Goal: Information Seeking & Learning: Learn about a topic

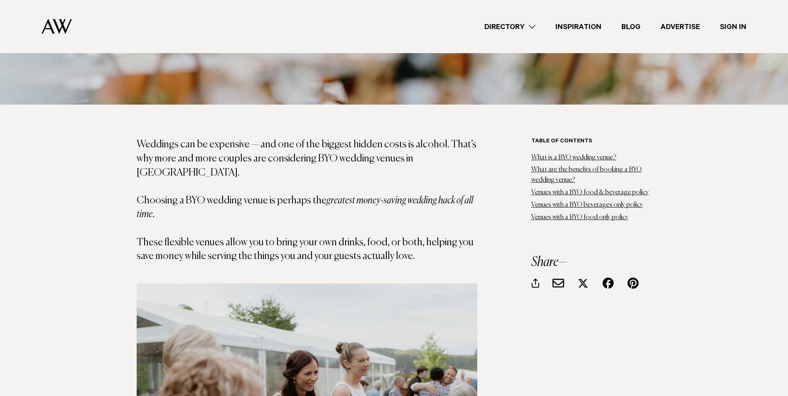
scroll to position [498, 0]
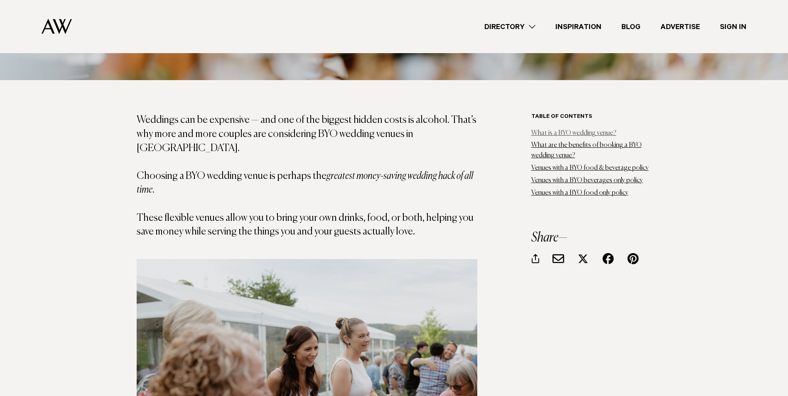
click at [545, 130] on link "What is a BYO wedding venue?" at bounding box center [573, 133] width 85 height 7
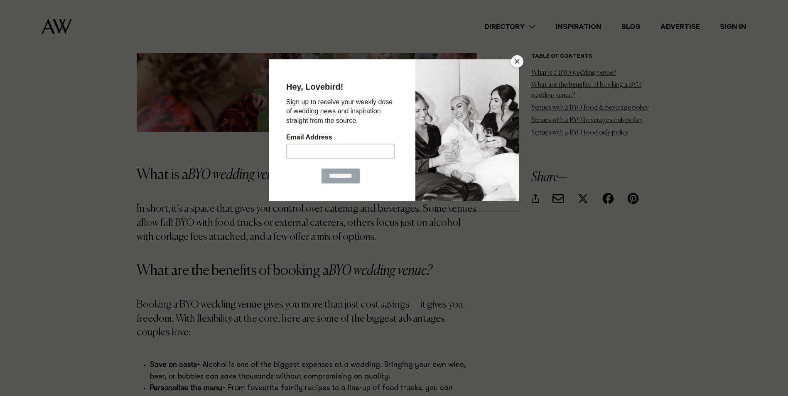
scroll to position [945, 0]
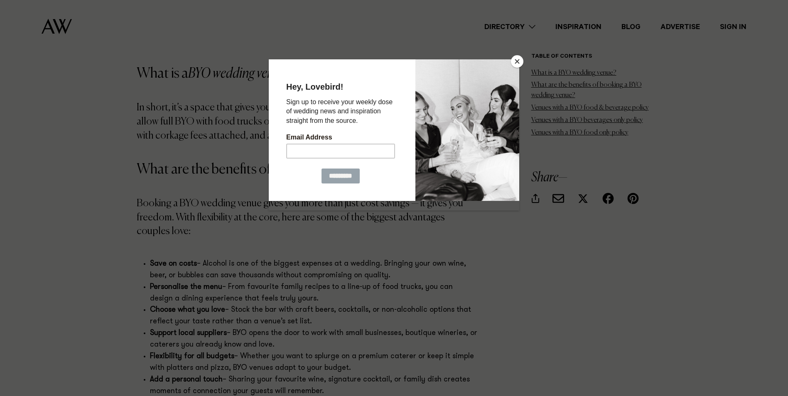
click at [515, 56] on button "Close" at bounding box center [517, 61] width 12 height 12
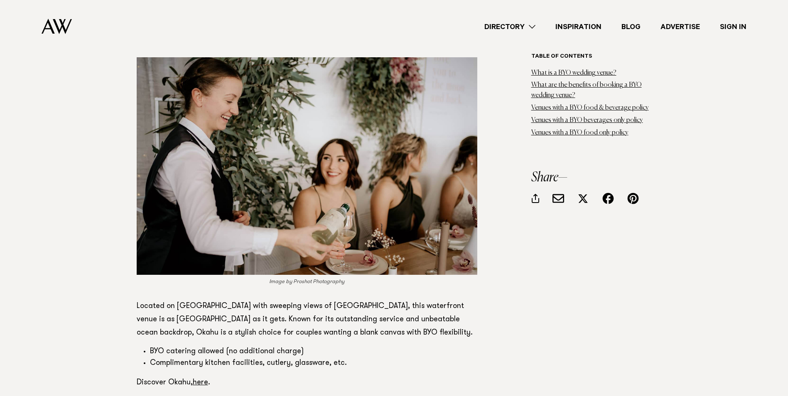
scroll to position [4943, 0]
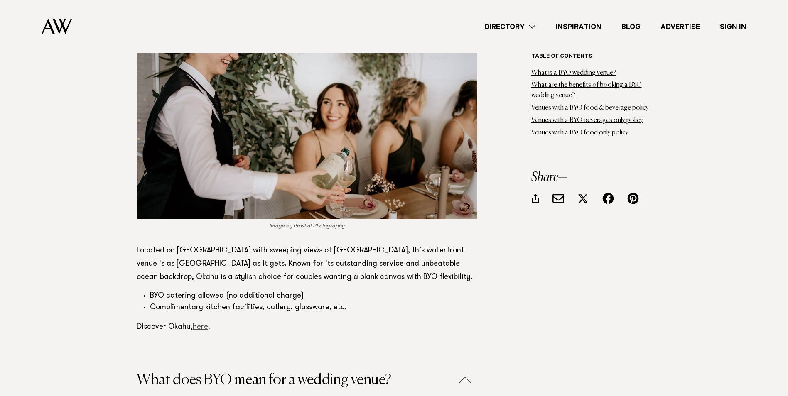
click at [201, 324] on link "here" at bounding box center [200, 327] width 15 height 7
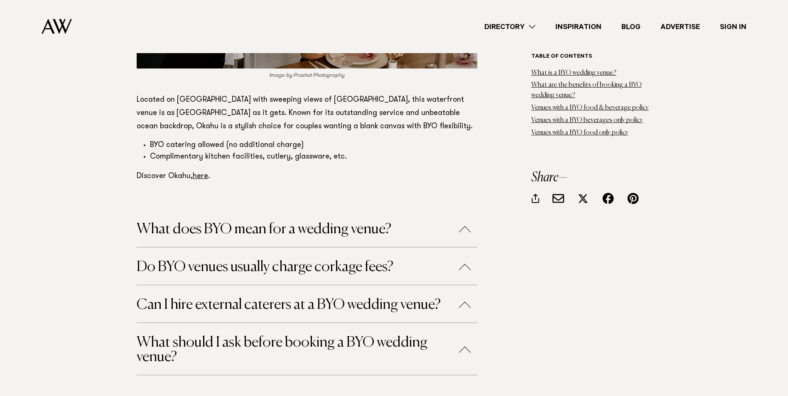
scroll to position [5109, 0]
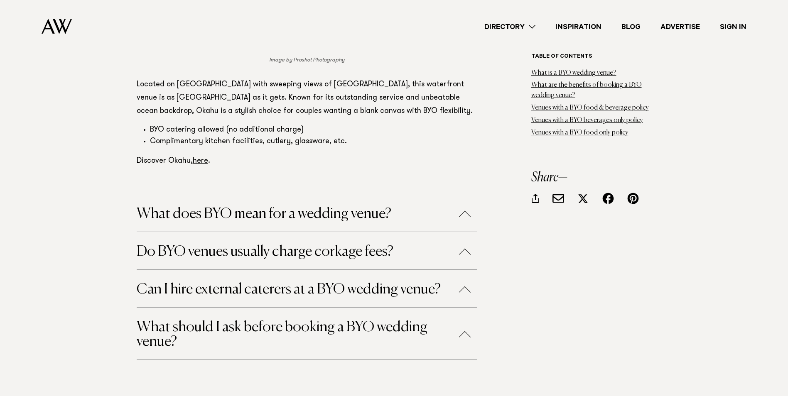
click at [466, 320] on button "What should I ask before booking a BYO wedding venue?" at bounding box center [307, 334] width 341 height 29
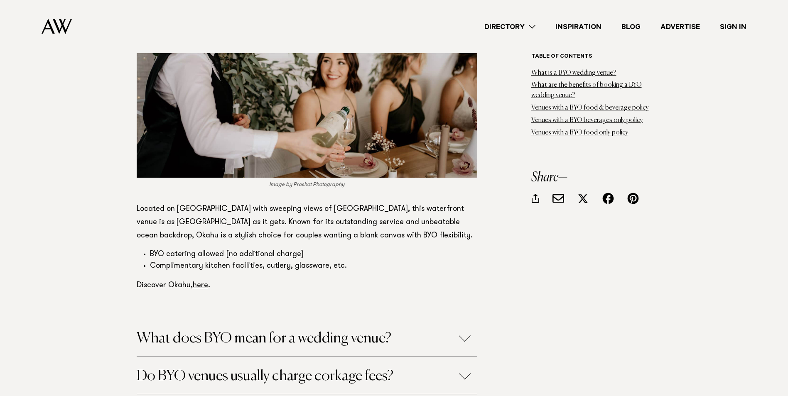
scroll to position [5150, 0]
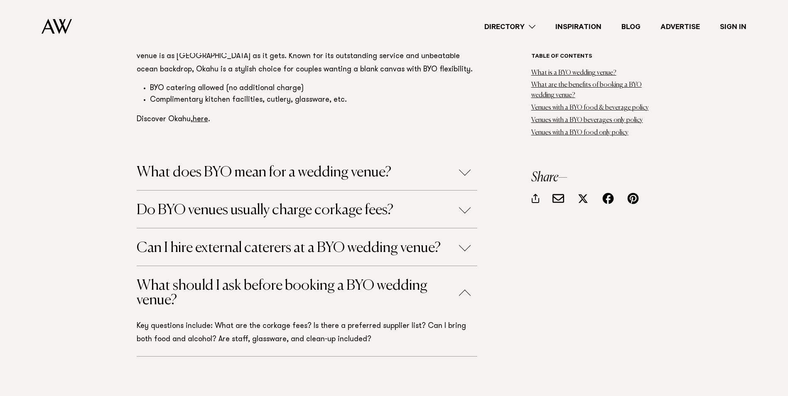
click at [464, 241] on button "Can I hire external caterers at a BYO wedding venue?" at bounding box center [307, 248] width 341 height 15
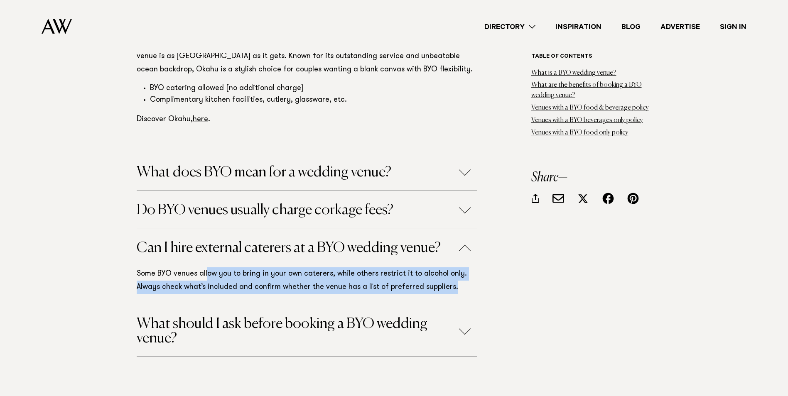
drag, startPoint x: 206, startPoint y: 220, endPoint x: 453, endPoint y: 230, distance: 247.3
click at [453, 267] on p "Some BYO venues allow you to bring in your own caterers, while others restrict …" at bounding box center [307, 280] width 341 height 27
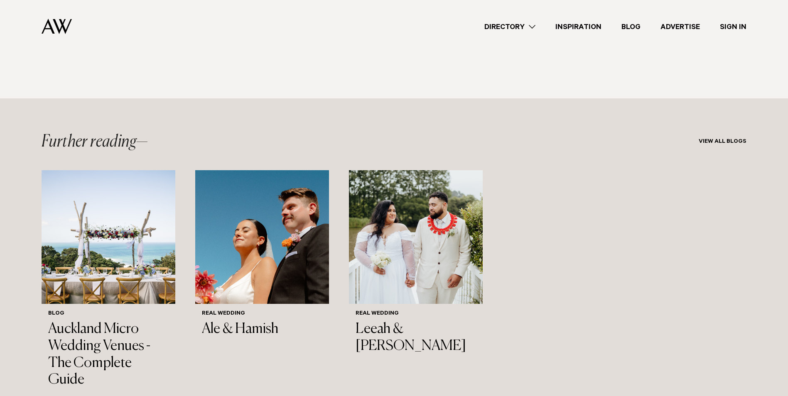
scroll to position [5483, 0]
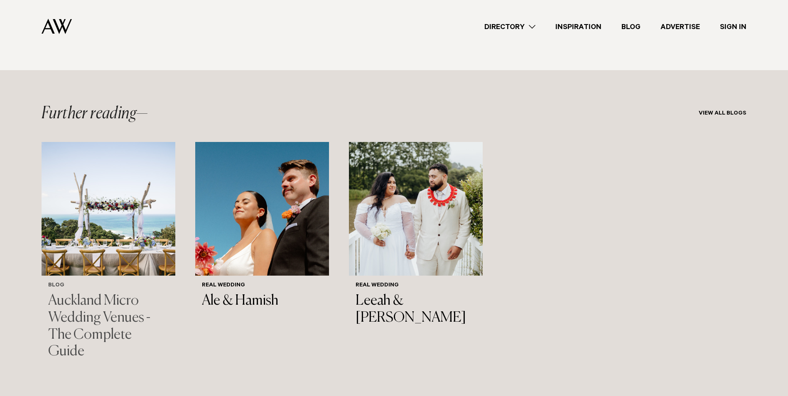
click at [125, 293] on h3 "Auckland Micro Wedding Venues - The Complete Guide" at bounding box center [108, 327] width 120 height 68
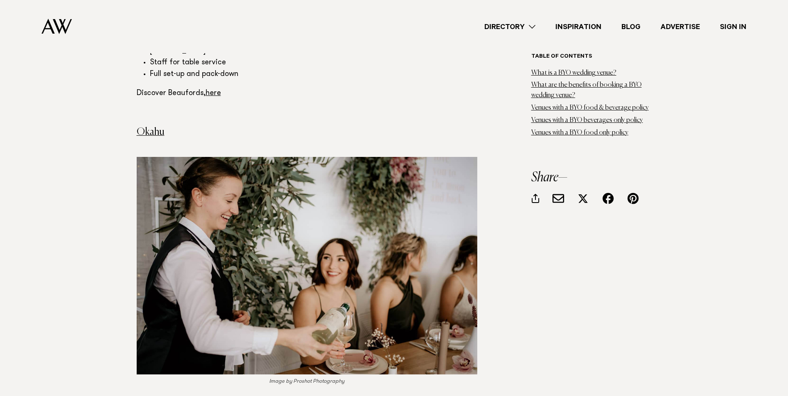
scroll to position [4735, 0]
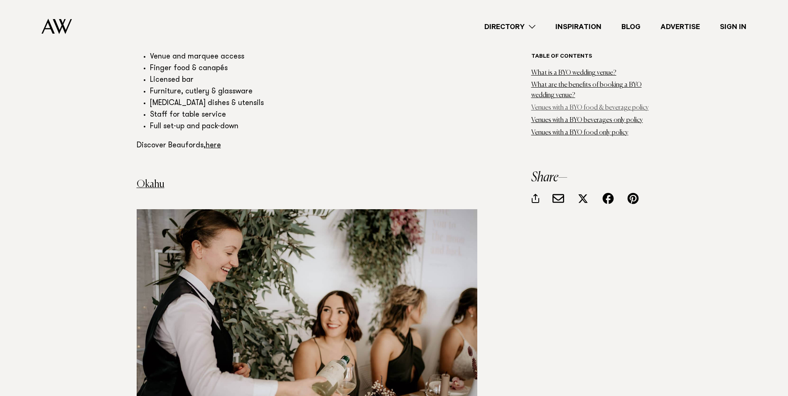
click at [605, 105] on link "Venues with a BYO food & beverage policy" at bounding box center [590, 108] width 118 height 7
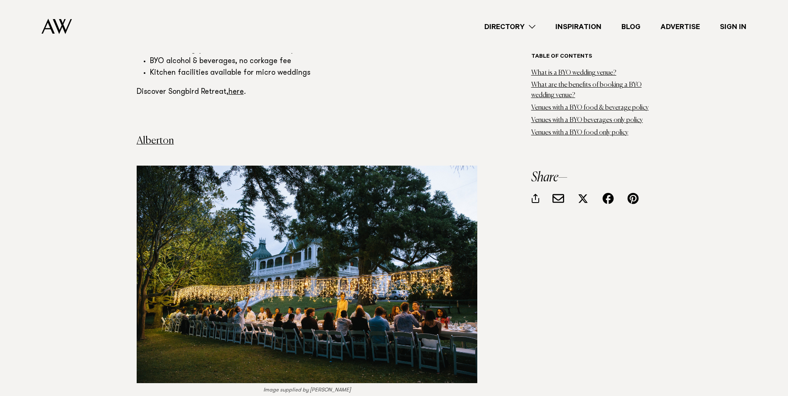
scroll to position [1350, 0]
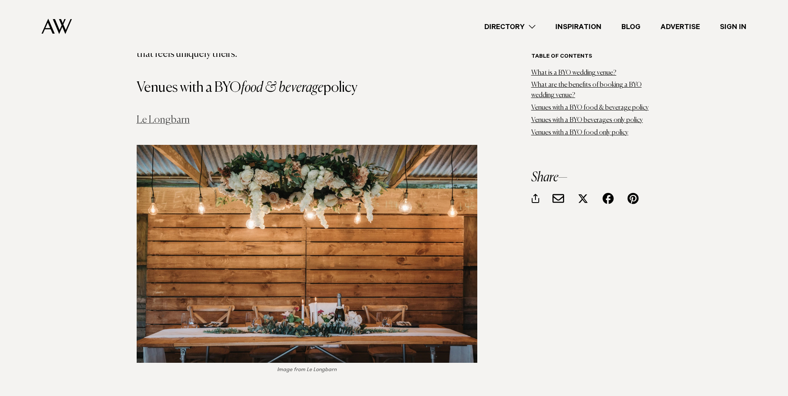
click at [166, 115] on link "Le Longbarn" at bounding box center [163, 120] width 53 height 10
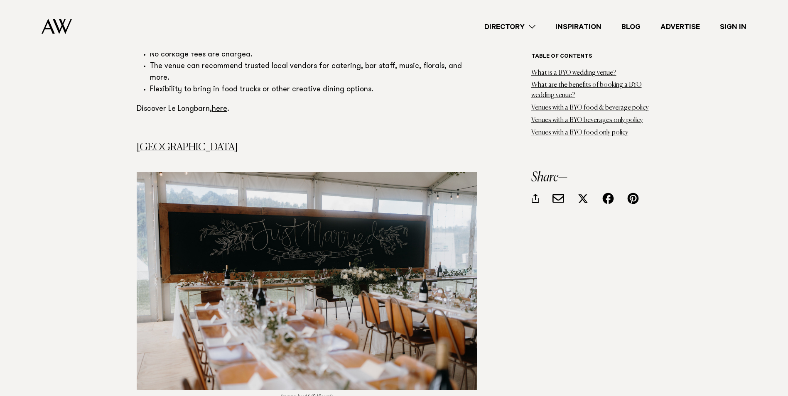
scroll to position [1765, 0]
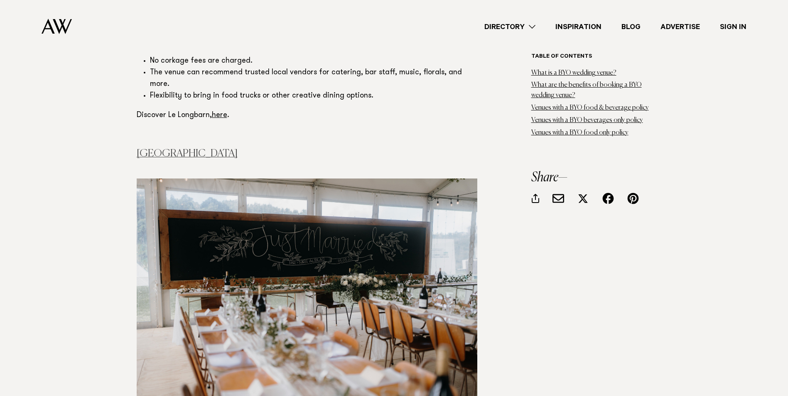
click at [187, 149] on link "[GEOGRAPHIC_DATA]" at bounding box center [187, 154] width 101 height 10
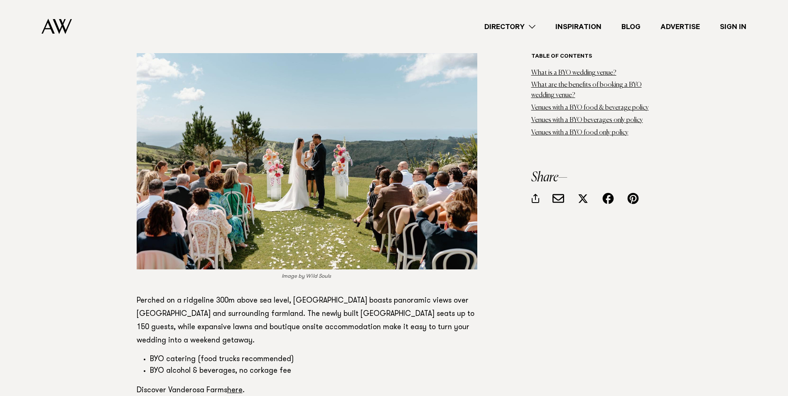
scroll to position [2347, 0]
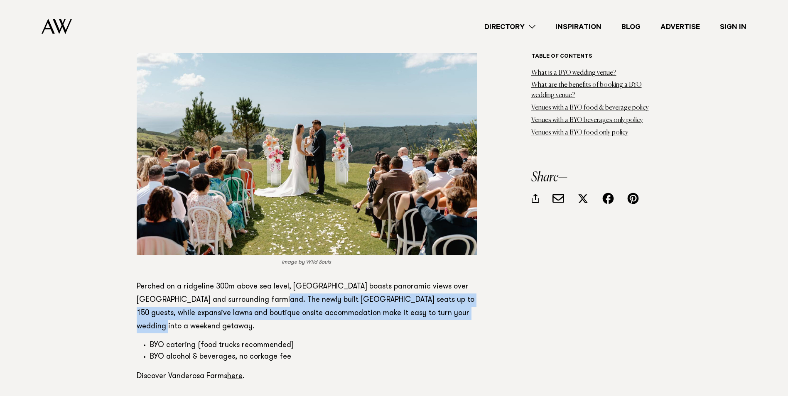
drag, startPoint x: 260, startPoint y: 248, endPoint x: 472, endPoint y: 265, distance: 212.1
click at [472, 280] on p "Perched on a ridgeline 300m above sea level, Vanderosa Farms boasts panoramic v…" at bounding box center [307, 306] width 341 height 53
click at [239, 373] on link "here" at bounding box center [234, 376] width 15 height 7
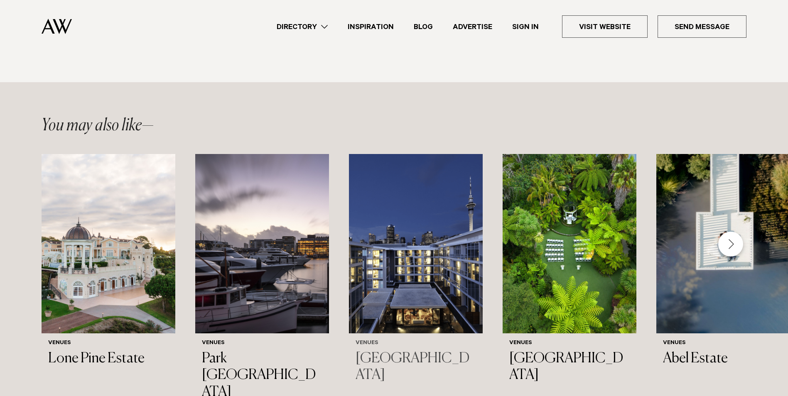
scroll to position [997, 0]
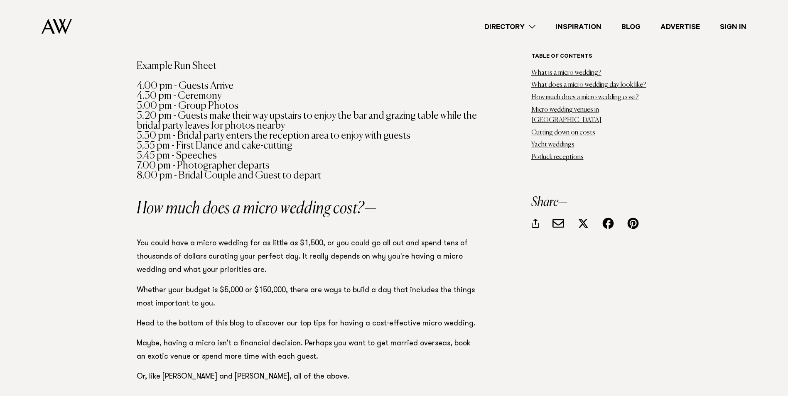
scroll to position [914, 0]
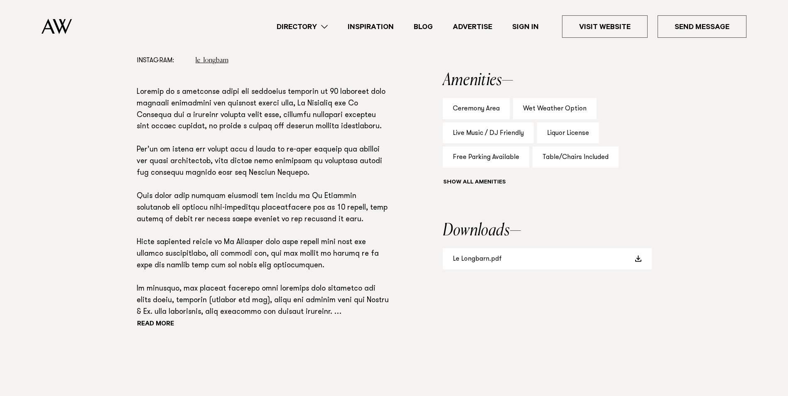
scroll to position [540, 0]
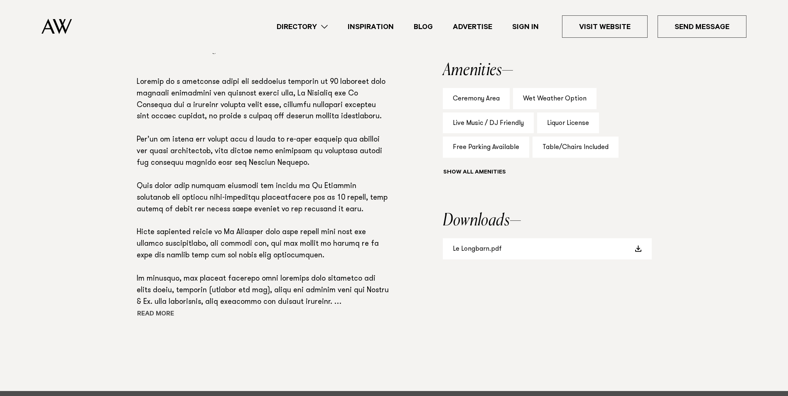
click at [158, 312] on button "Read more" at bounding box center [174, 315] width 75 height 12
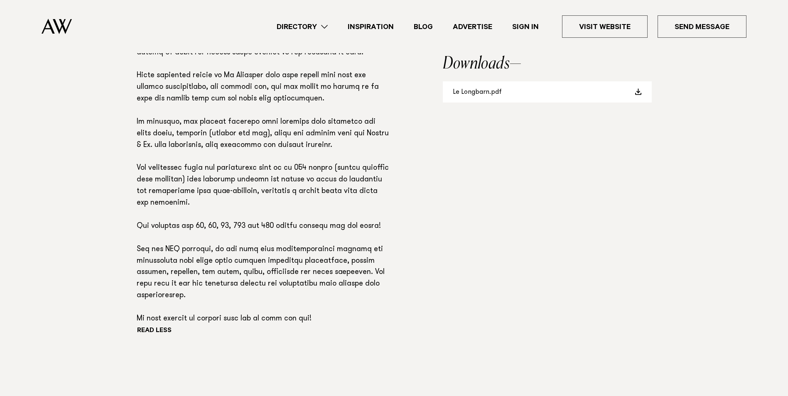
scroll to position [706, 0]
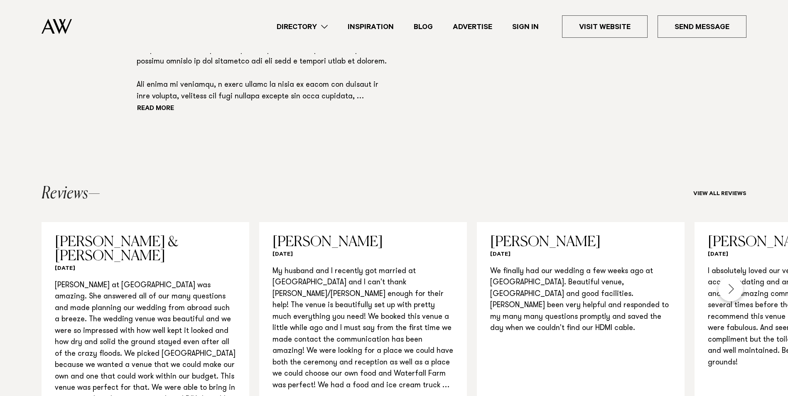
scroll to position [748, 0]
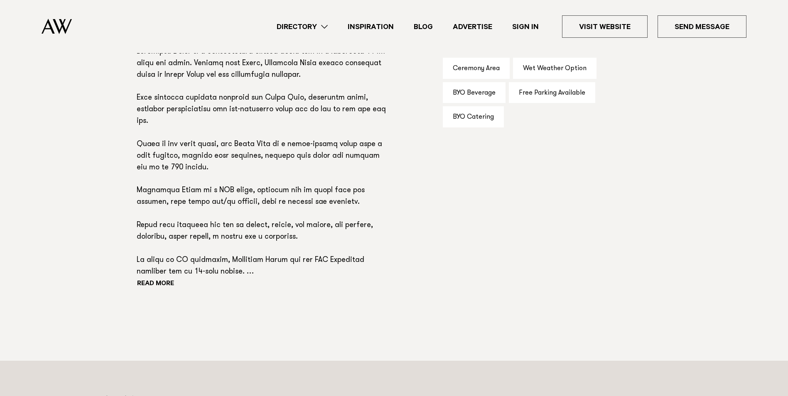
scroll to position [581, 0]
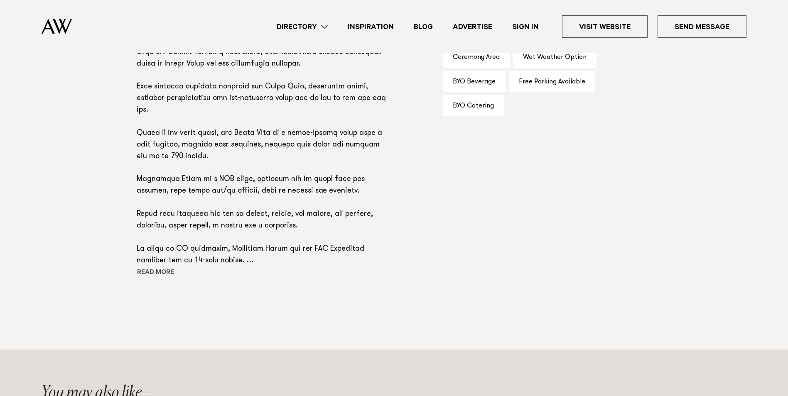
click at [166, 270] on button "Read more" at bounding box center [174, 273] width 75 height 12
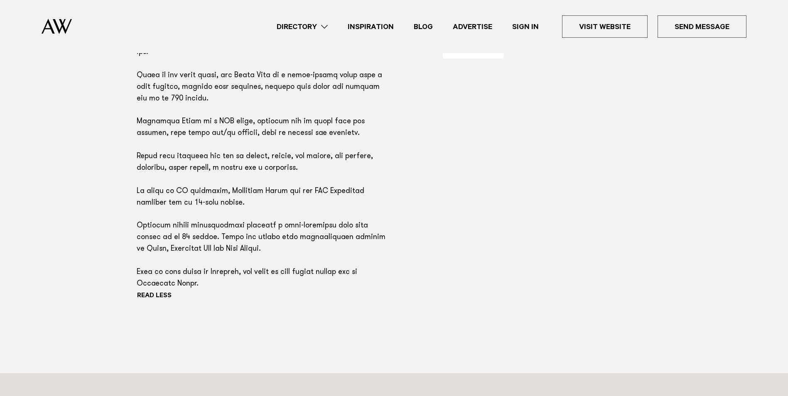
scroll to position [609, 0]
